Goal: Transaction & Acquisition: Purchase product/service

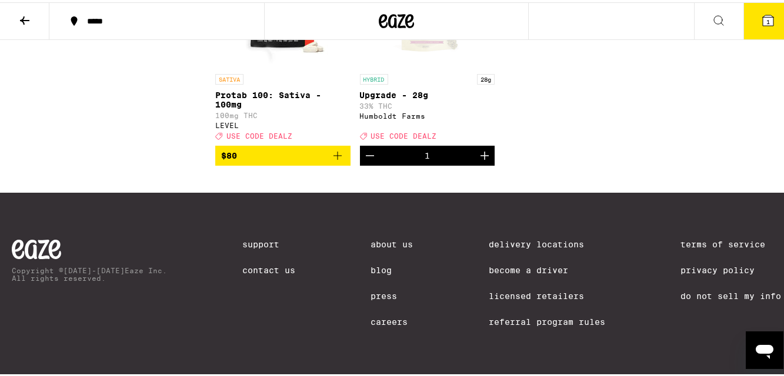
scroll to position [9026, 0]
click at [761, 12] on icon at bounding box center [768, 18] width 14 height 14
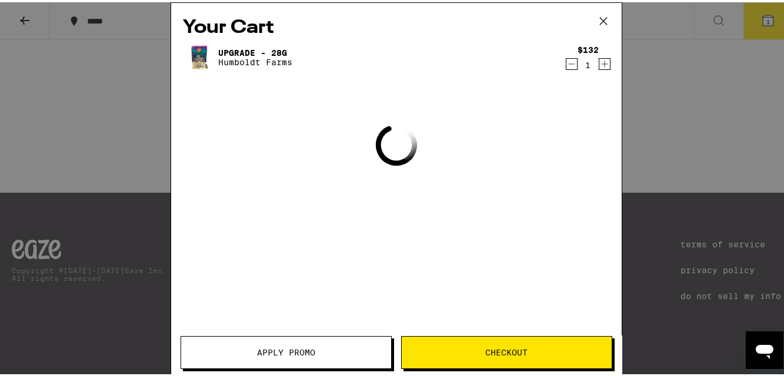
click at [675, 70] on div "Your Cart Upgrade - 28g Humboldt Farms $132 1 Loading Apply Promo Checkout" at bounding box center [396, 188] width 793 height 376
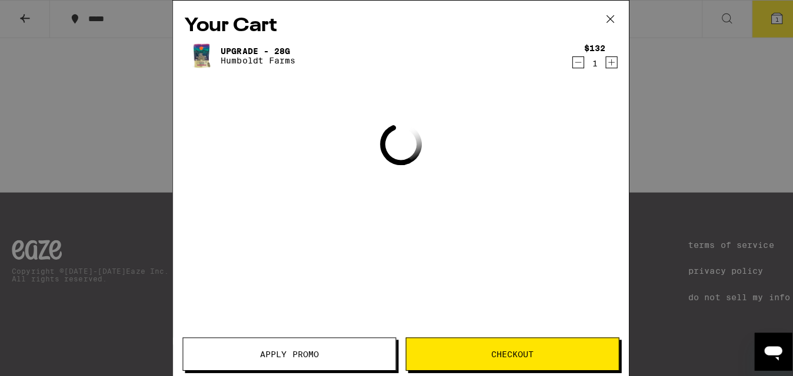
scroll to position [9005, 0]
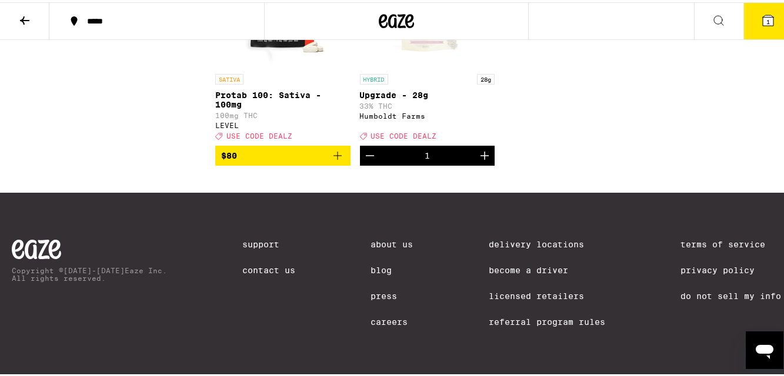
click at [744, 14] on button "1" at bounding box center [767, 19] width 49 height 36
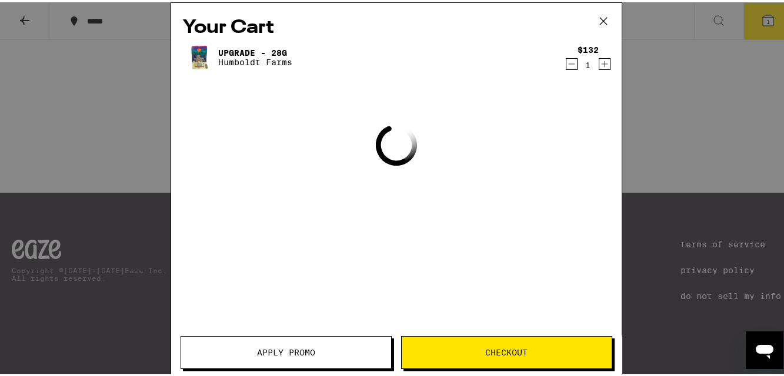
click at [291, 345] on button "Apply Promo" at bounding box center [286, 350] width 211 height 33
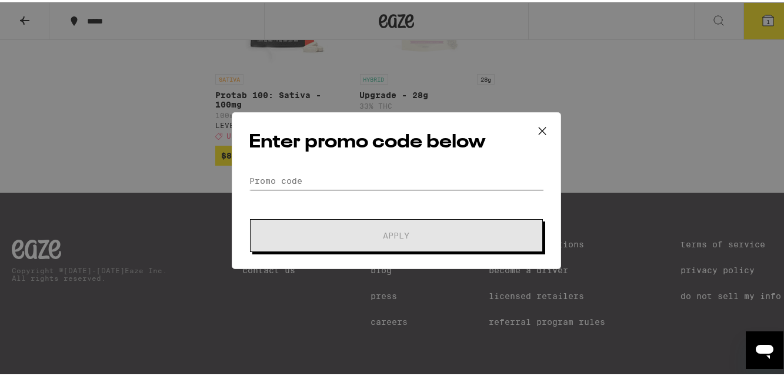
click at [307, 176] on input "Promo Code" at bounding box center [396, 179] width 295 height 18
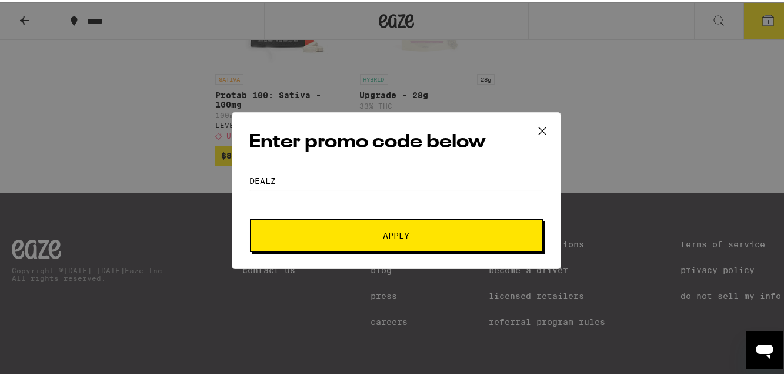
type input "dealz"
click at [250, 217] on button "Apply" at bounding box center [396, 233] width 293 height 33
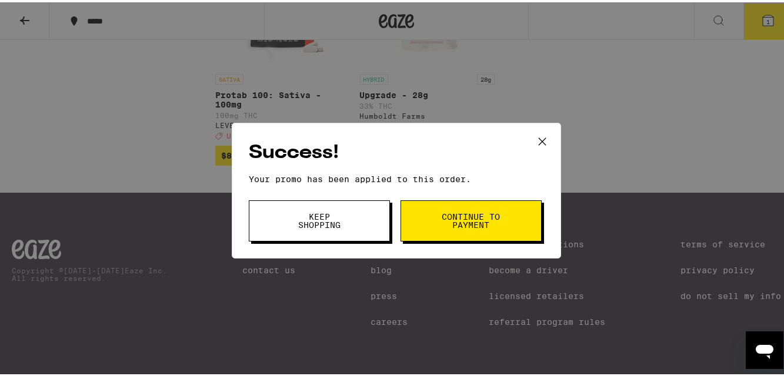
click at [267, 222] on button "Keep Shopping" at bounding box center [319, 218] width 141 height 41
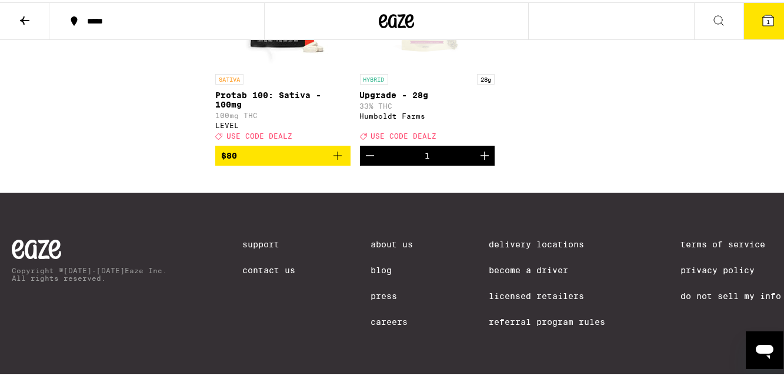
click at [763, 24] on icon at bounding box center [768, 18] width 11 height 11
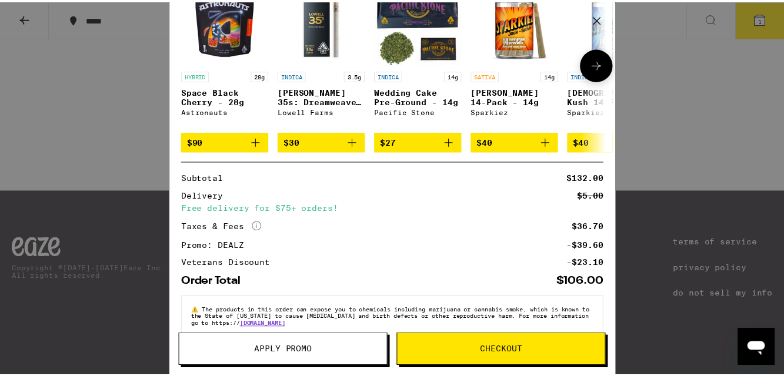
scroll to position [159, 0]
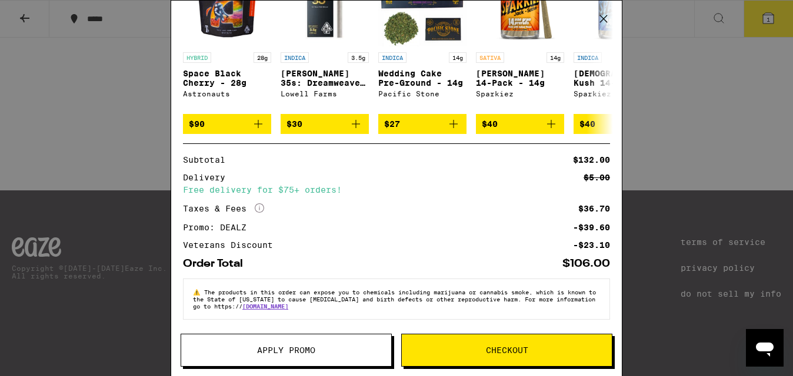
click at [656, 126] on div "Your Cart Upgrade - 28g Humboldt Farms $132 1 You may also like... HYBRID 28g S…" at bounding box center [396, 188] width 793 height 376
